Goal: Register for event/course

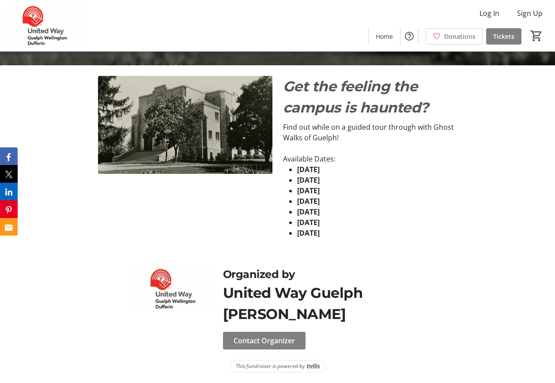
scroll to position [53, 0]
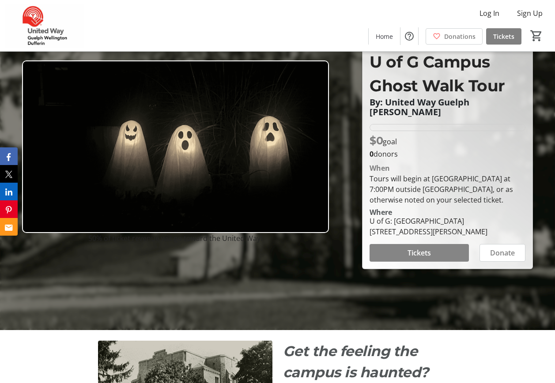
click at [426, 254] on span "Tickets" at bounding box center [418, 253] width 23 height 11
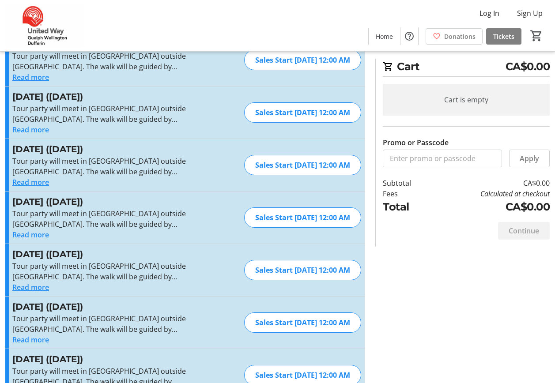
scroll to position [68, 0]
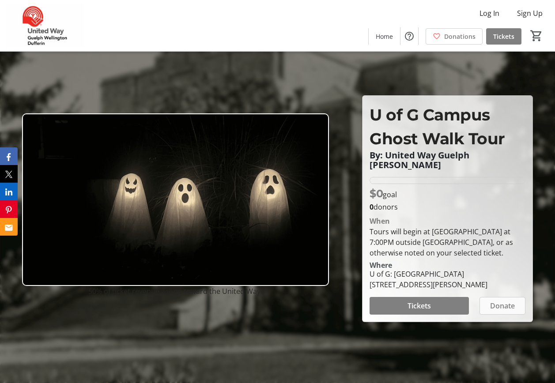
click at [510, 309] on span "Donate" at bounding box center [502, 306] width 25 height 11
click at [343, 326] on div at bounding box center [277, 191] width 555 height 383
click at [294, 359] on div at bounding box center [277, 191] width 555 height 383
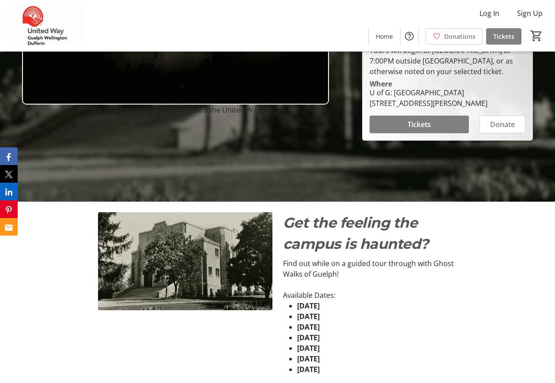
scroll to position [177, 0]
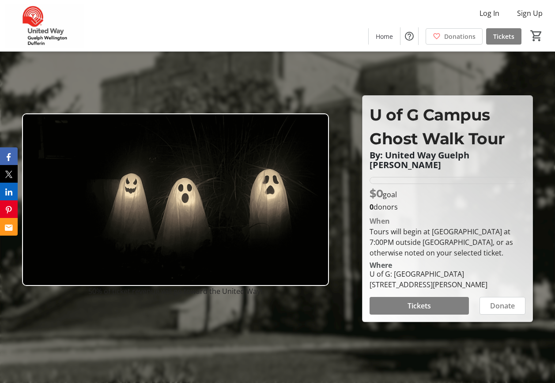
click at [345, 262] on div at bounding box center [277, 191] width 555 height 383
